Goal: Task Accomplishment & Management: Manage account settings

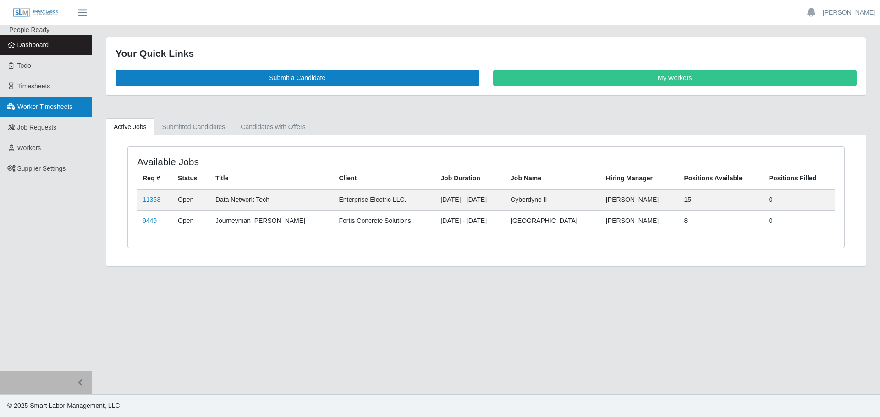
click at [46, 98] on link "Worker Timesheets" at bounding box center [46, 107] width 92 height 21
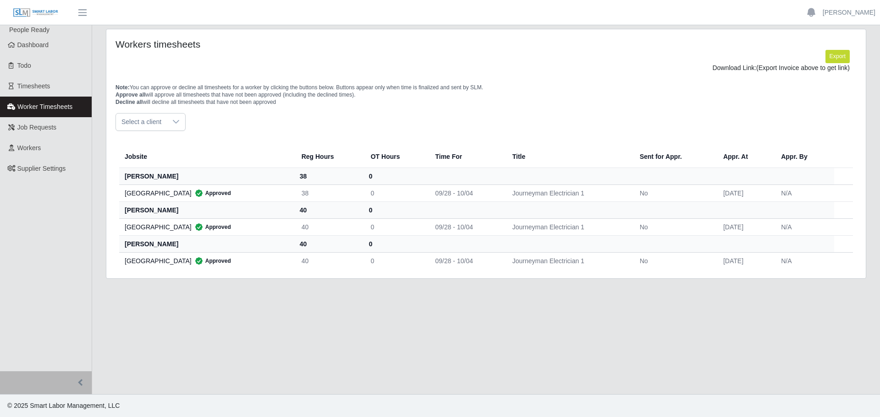
click at [174, 121] on icon at bounding box center [175, 121] width 7 height 7
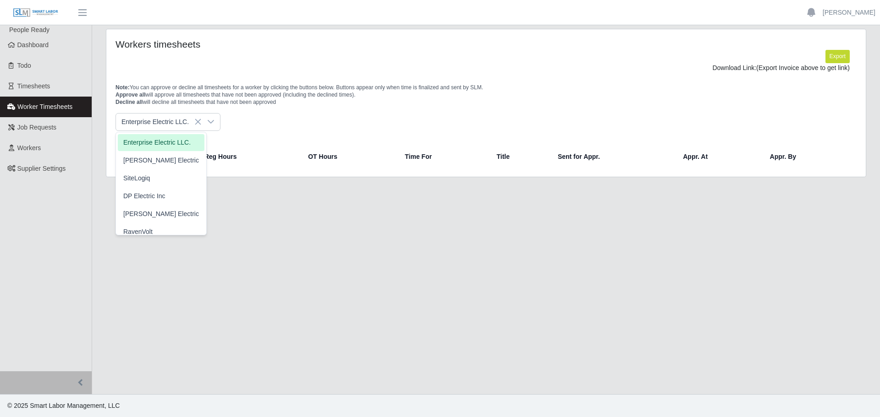
click at [165, 149] on li "Enterprise Electric LLC." at bounding box center [161, 142] width 87 height 17
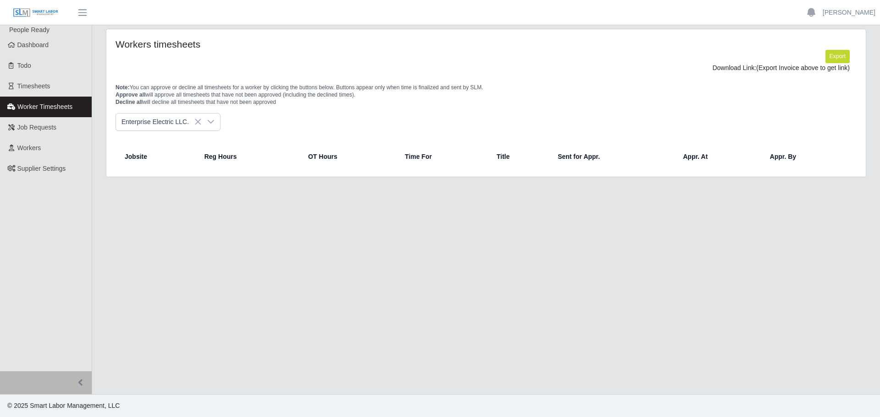
click at [207, 120] on icon at bounding box center [210, 121] width 7 height 7
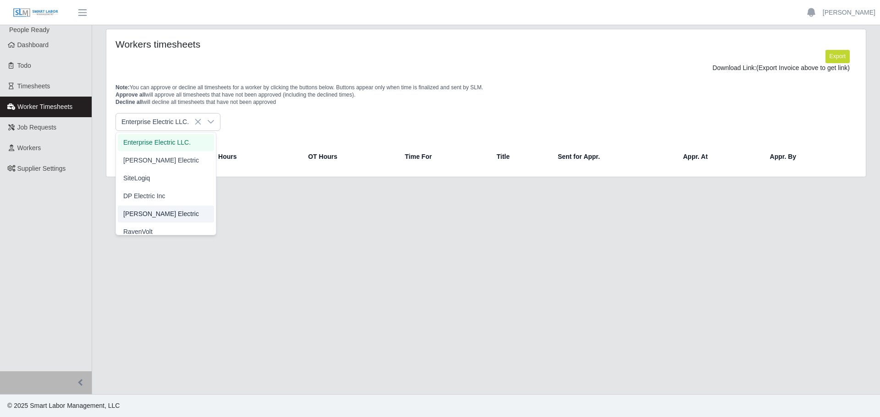
click at [179, 216] on li "[PERSON_NAME] Electric" at bounding box center [166, 214] width 96 height 17
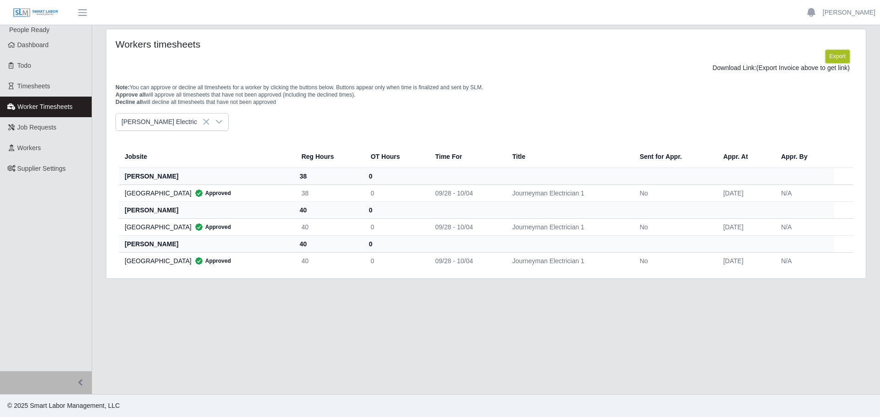
click at [834, 56] on button "Export" at bounding box center [837, 56] width 24 height 13
click at [782, 71] on link "https://sm-slm-prod.s3.amazonaws.com/documents/supplier/8/Supplier%20Worker%20T…" at bounding box center [816, 67] width 68 height 7
click at [203, 125] on icon at bounding box center [206, 122] width 6 height 6
click at [179, 131] on div at bounding box center [176, 122] width 18 height 17
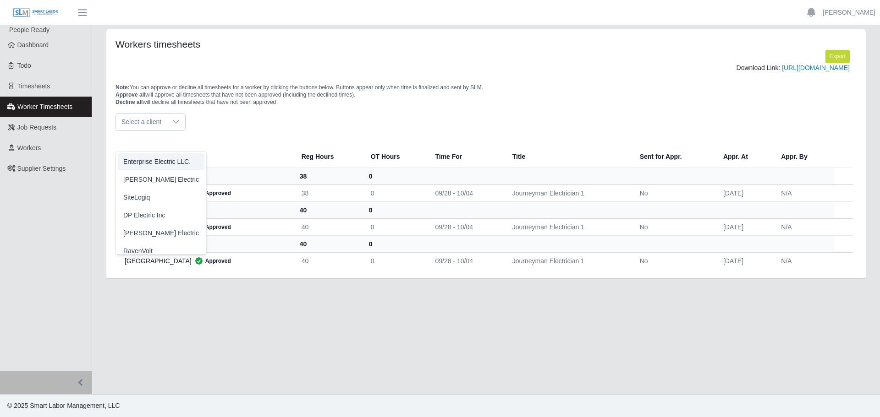
click at [154, 159] on span "Enterprise Electric LLC." at bounding box center [156, 162] width 67 height 10
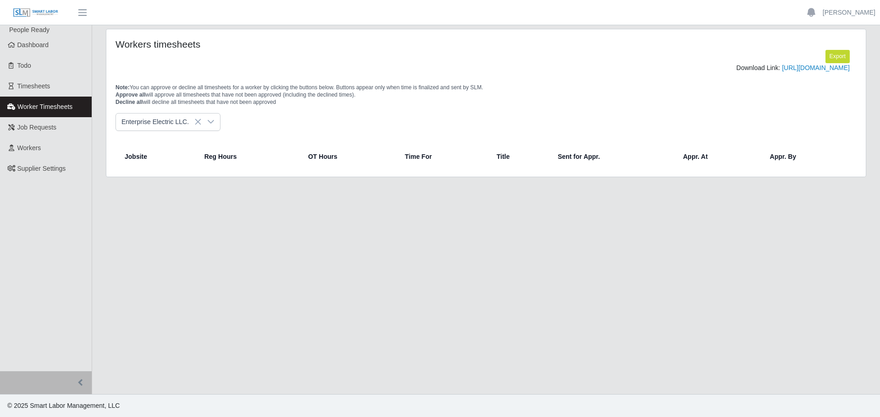
click at [202, 131] on div at bounding box center [211, 122] width 18 height 17
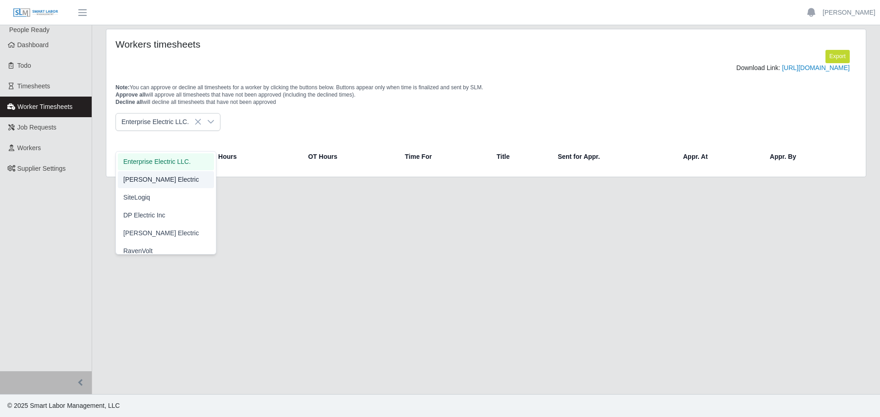
click at [176, 176] on li "[PERSON_NAME] Electric" at bounding box center [166, 179] width 96 height 17
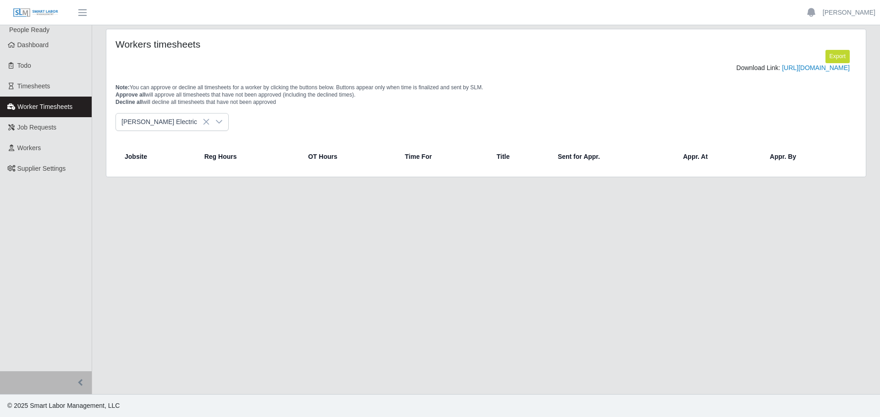
click at [215, 126] on icon at bounding box center [218, 121] width 7 height 7
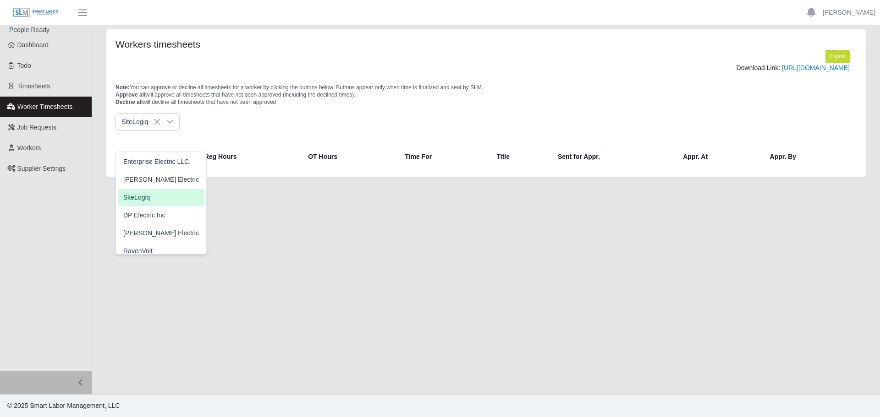
click at [167, 198] on li "SiteLogiq" at bounding box center [161, 197] width 87 height 17
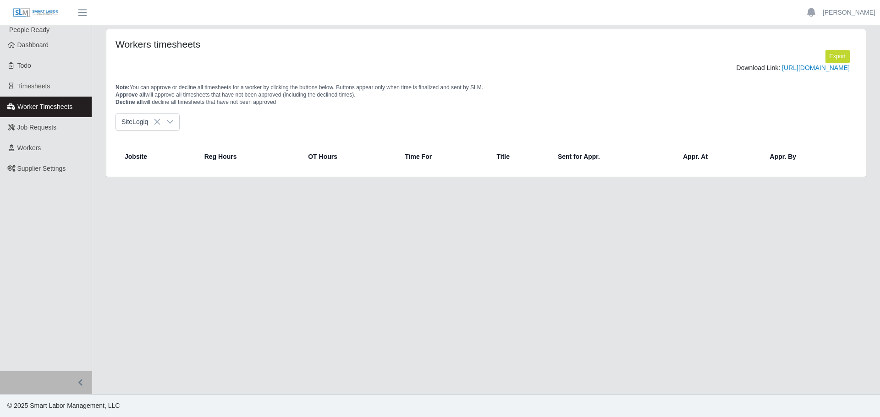
click at [172, 124] on icon at bounding box center [170, 122] width 6 height 4
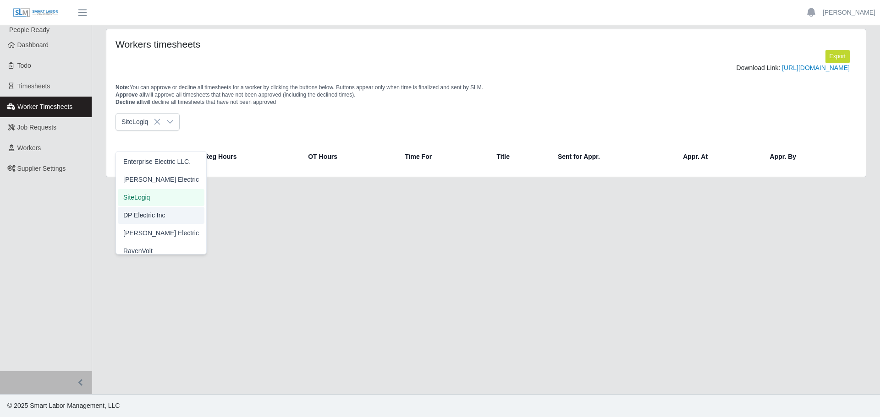
click at [166, 216] on li "DP Electric Inc" at bounding box center [161, 215] width 87 height 17
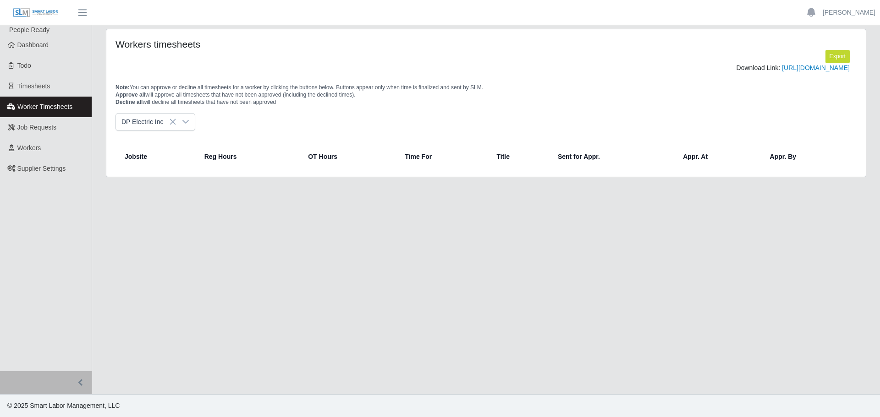
click at [184, 124] on icon at bounding box center [185, 122] width 6 height 4
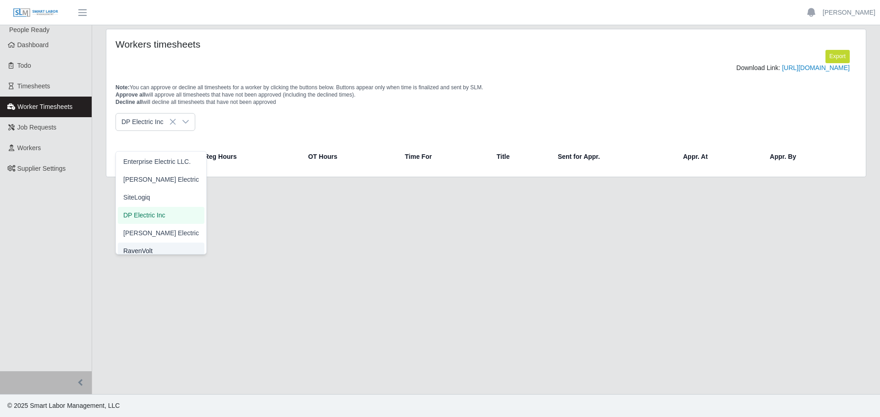
scroll to position [5, 0]
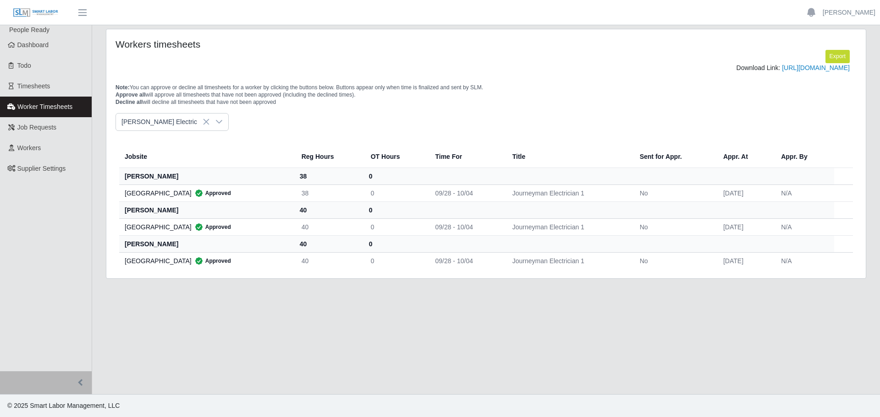
click at [160, 225] on span "[PERSON_NAME] Electric" at bounding box center [161, 228] width 76 height 10
click at [215, 126] on icon at bounding box center [218, 121] width 7 height 7
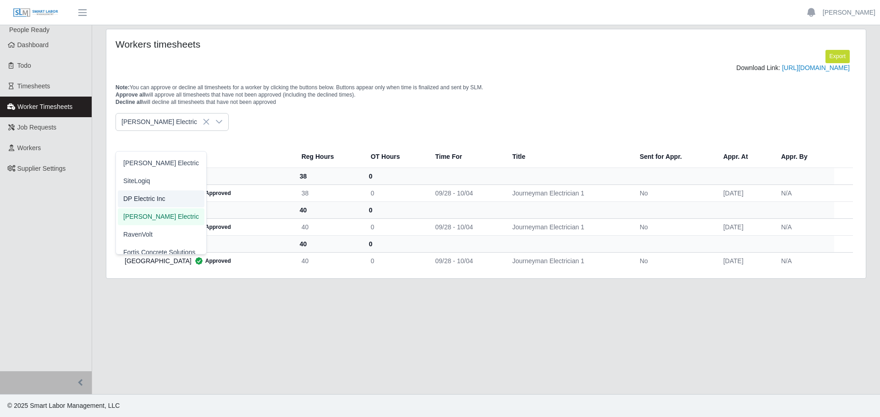
scroll to position [25, 0]
click at [160, 244] on span "Fortis Concrete Solutions" at bounding box center [159, 244] width 72 height 10
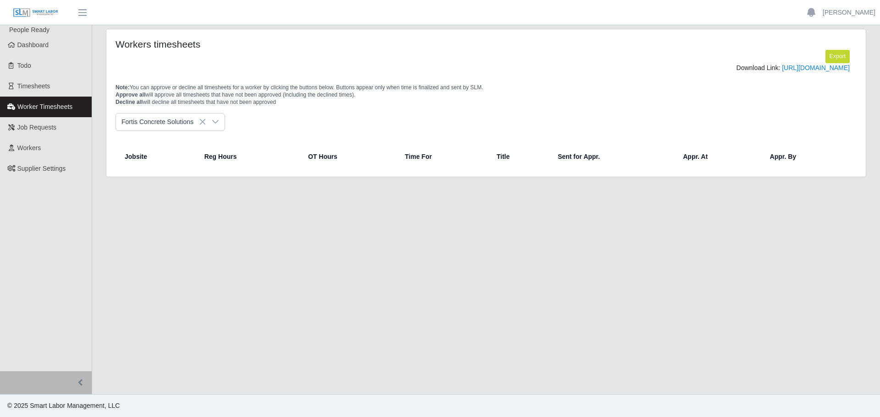
click at [213, 126] on icon at bounding box center [215, 121] width 7 height 7
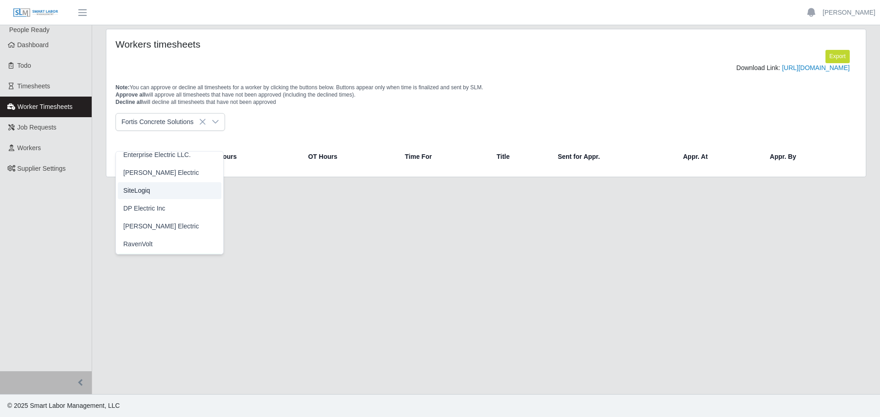
scroll to position [0, 0]
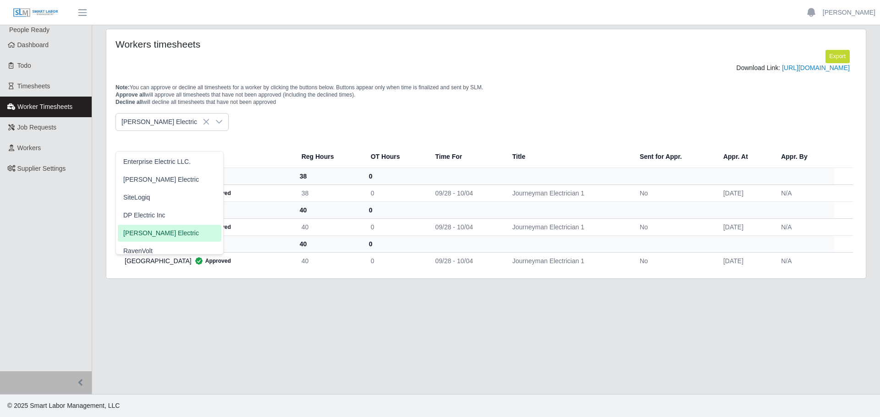
click at [166, 235] on span "[PERSON_NAME] Electric" at bounding box center [161, 234] width 76 height 10
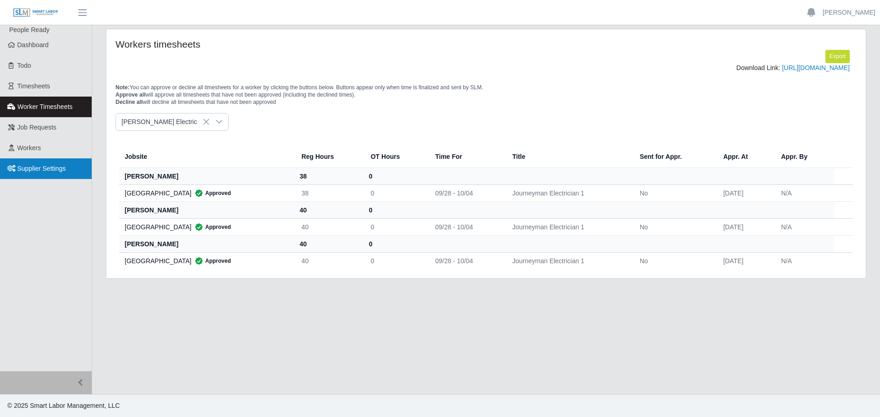
click at [28, 165] on span "Supplier Settings" at bounding box center [41, 168] width 49 height 7
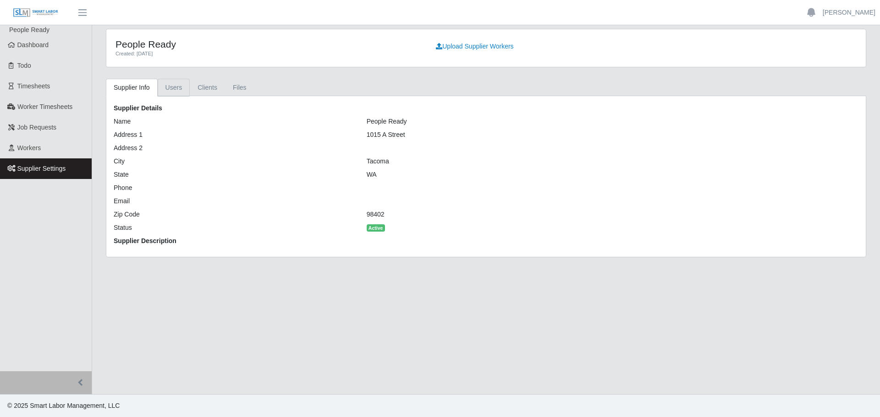
click at [177, 85] on link "Users" at bounding box center [174, 88] width 33 height 18
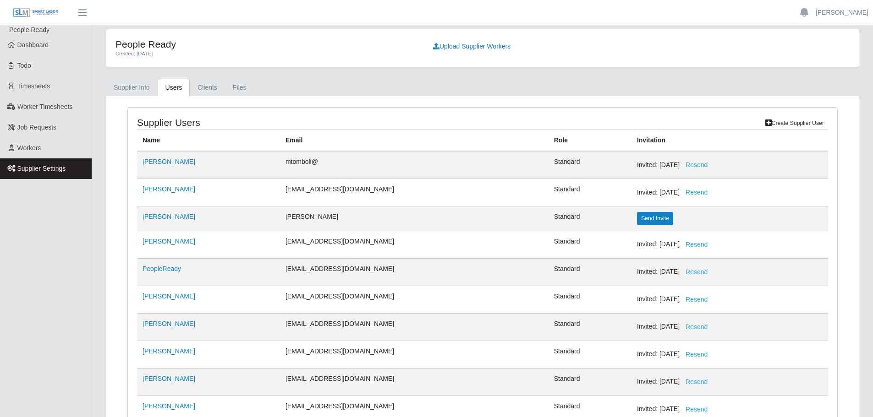
click at [769, 124] on icon at bounding box center [768, 122] width 6 height 5
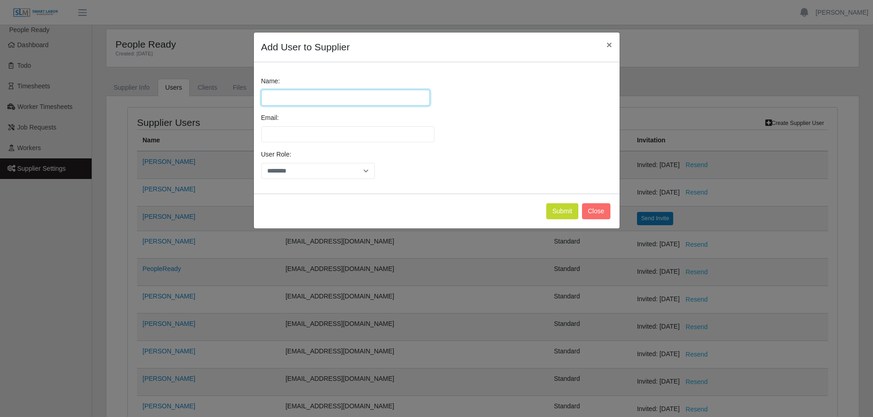
click at [358, 94] on input "Name:" at bounding box center [345, 98] width 169 height 16
type input "**********"
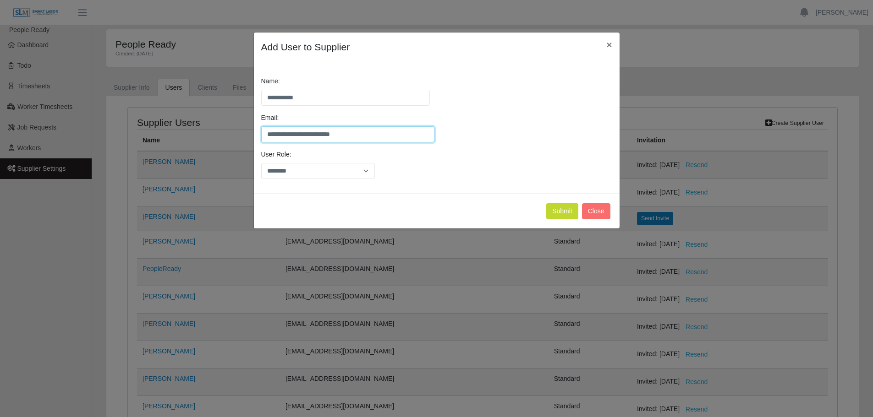
type input "**********"
click at [373, 169] on select "********" at bounding box center [318, 171] width 114 height 16
click at [543, 182] on div "User Role: ********" at bounding box center [437, 168] width 356 height 37
click at [559, 214] on button "Submit" at bounding box center [562, 211] width 32 height 16
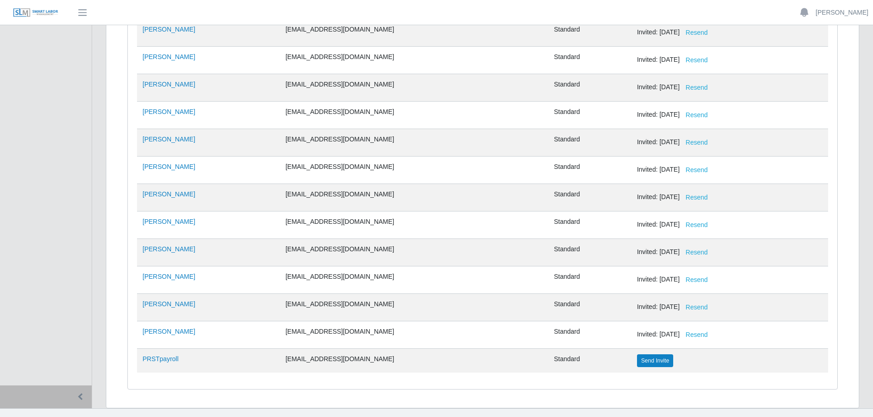
scroll to position [364, 0]
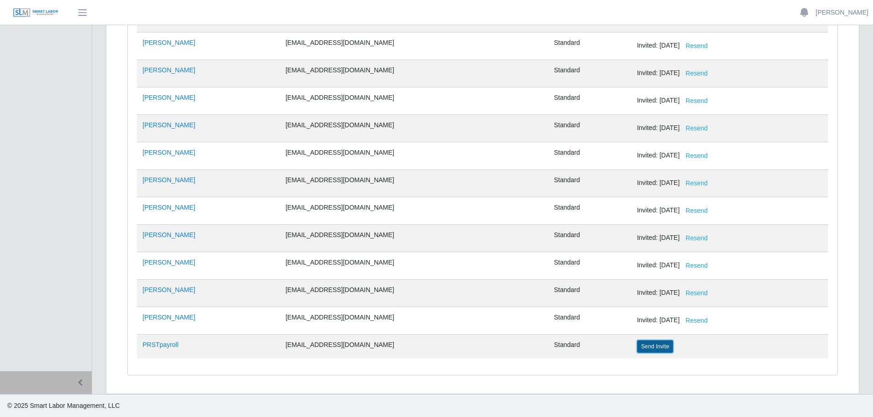
click at [637, 346] on button "Send Invite" at bounding box center [655, 346] width 36 height 13
